Goal: Task Accomplishment & Management: Manage account settings

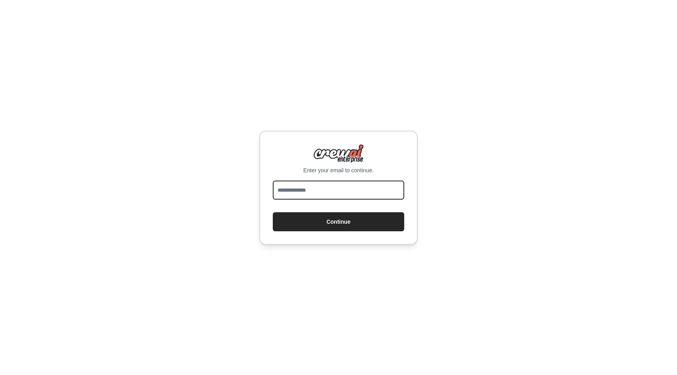
click at [346, 192] on input "email" at bounding box center [338, 190] width 131 height 19
type input "**********"
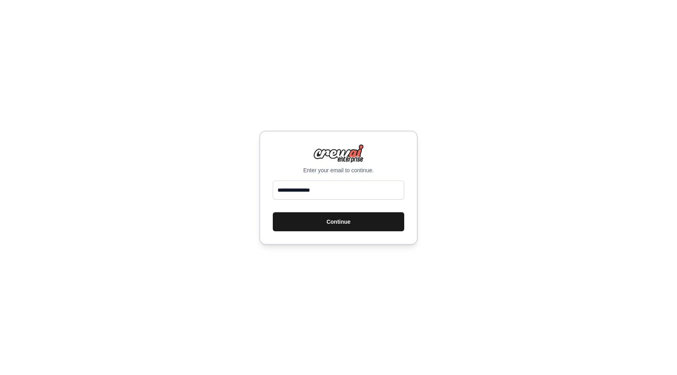
click at [354, 221] on button "Continue" at bounding box center [338, 221] width 131 height 19
